Goal: Book appointment/travel/reservation

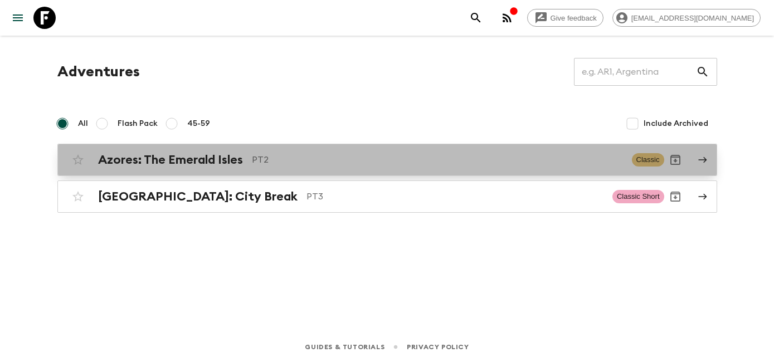
click at [285, 167] on p "PT2" at bounding box center [437, 159] width 371 height 13
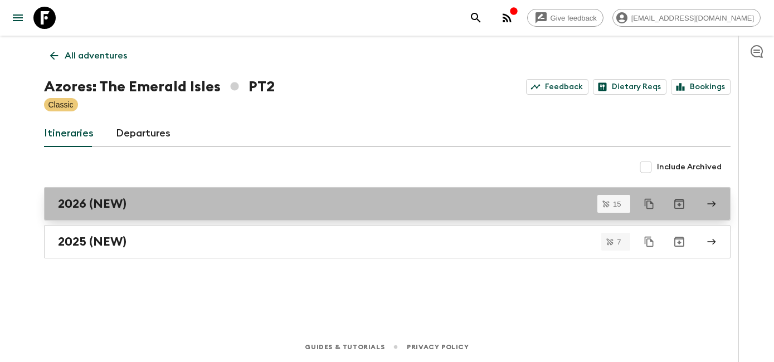
click at [246, 196] on link "2026 (NEW)" at bounding box center [387, 203] width 687 height 33
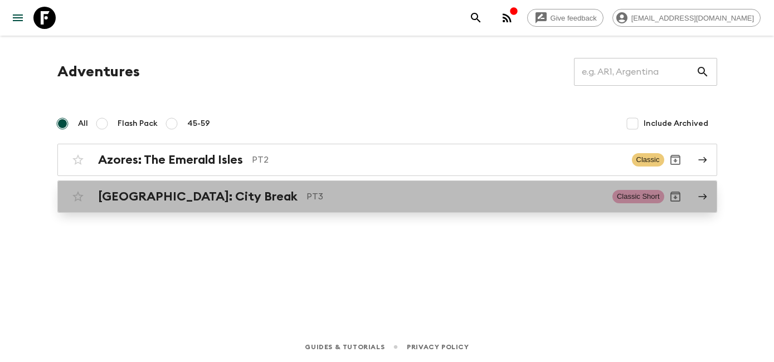
click at [246, 203] on div "[GEOGRAPHIC_DATA]: City Break PT3" at bounding box center [351, 197] width 506 height 14
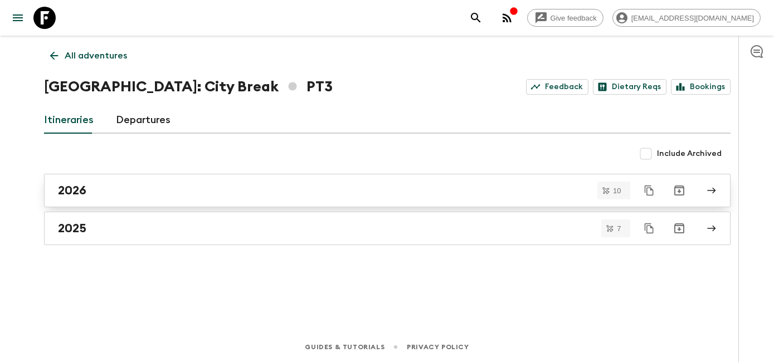
click at [304, 190] on div "2026" at bounding box center [377, 190] width 638 height 14
